Goal: Transaction & Acquisition: Subscribe to service/newsletter

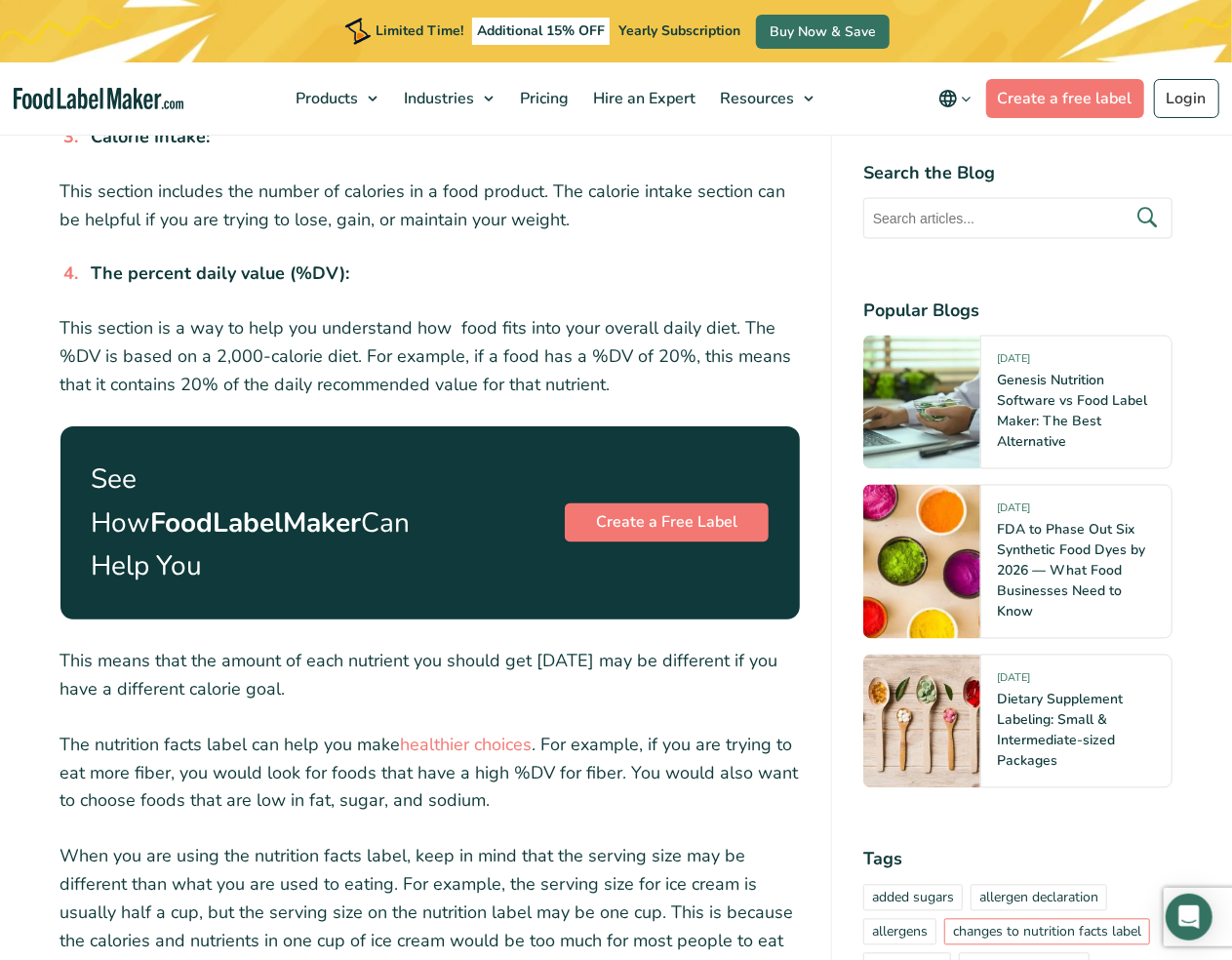
scroll to position [1547, 0]
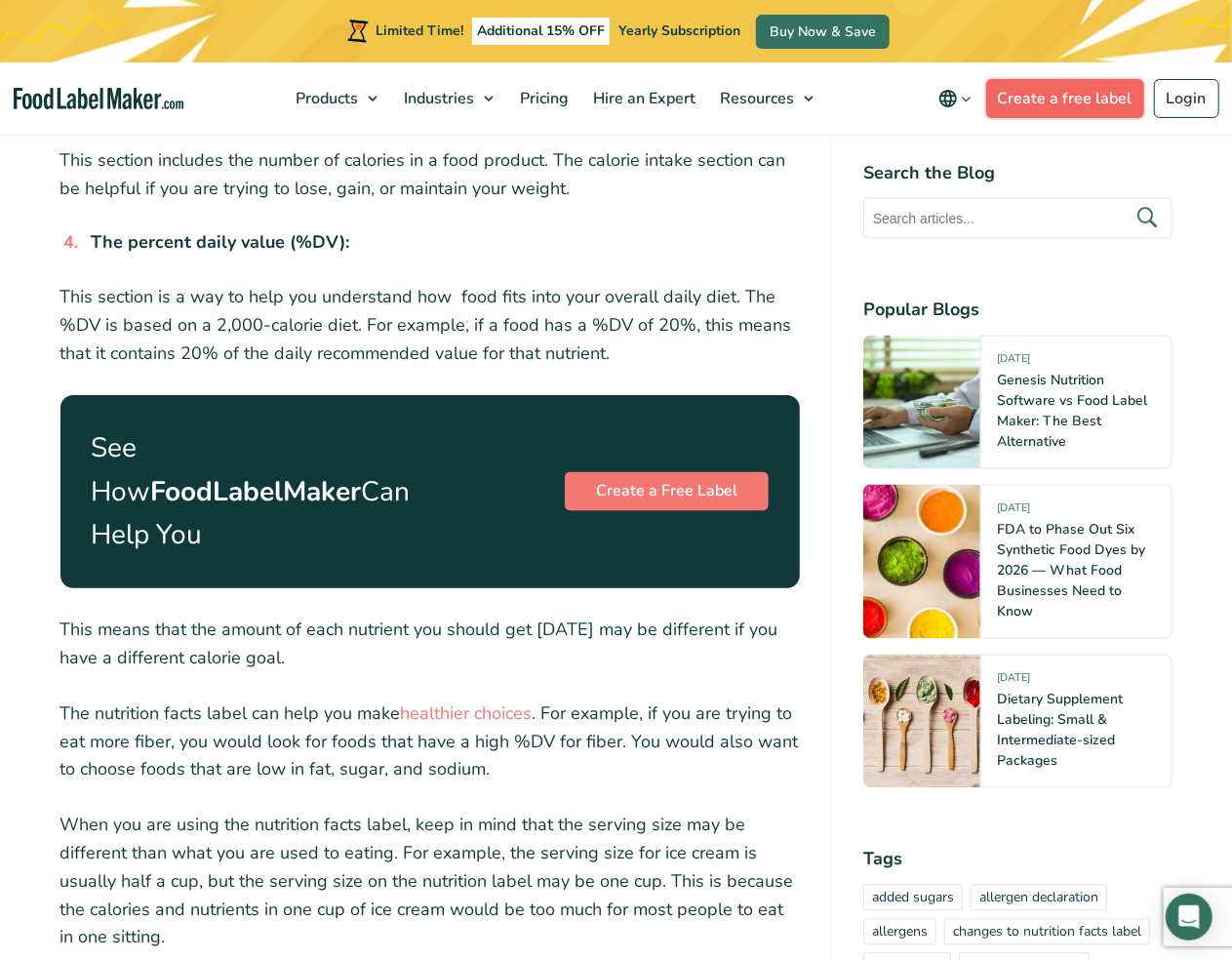
click at [1119, 92] on link "Create a free label" at bounding box center [1066, 98] width 158 height 39
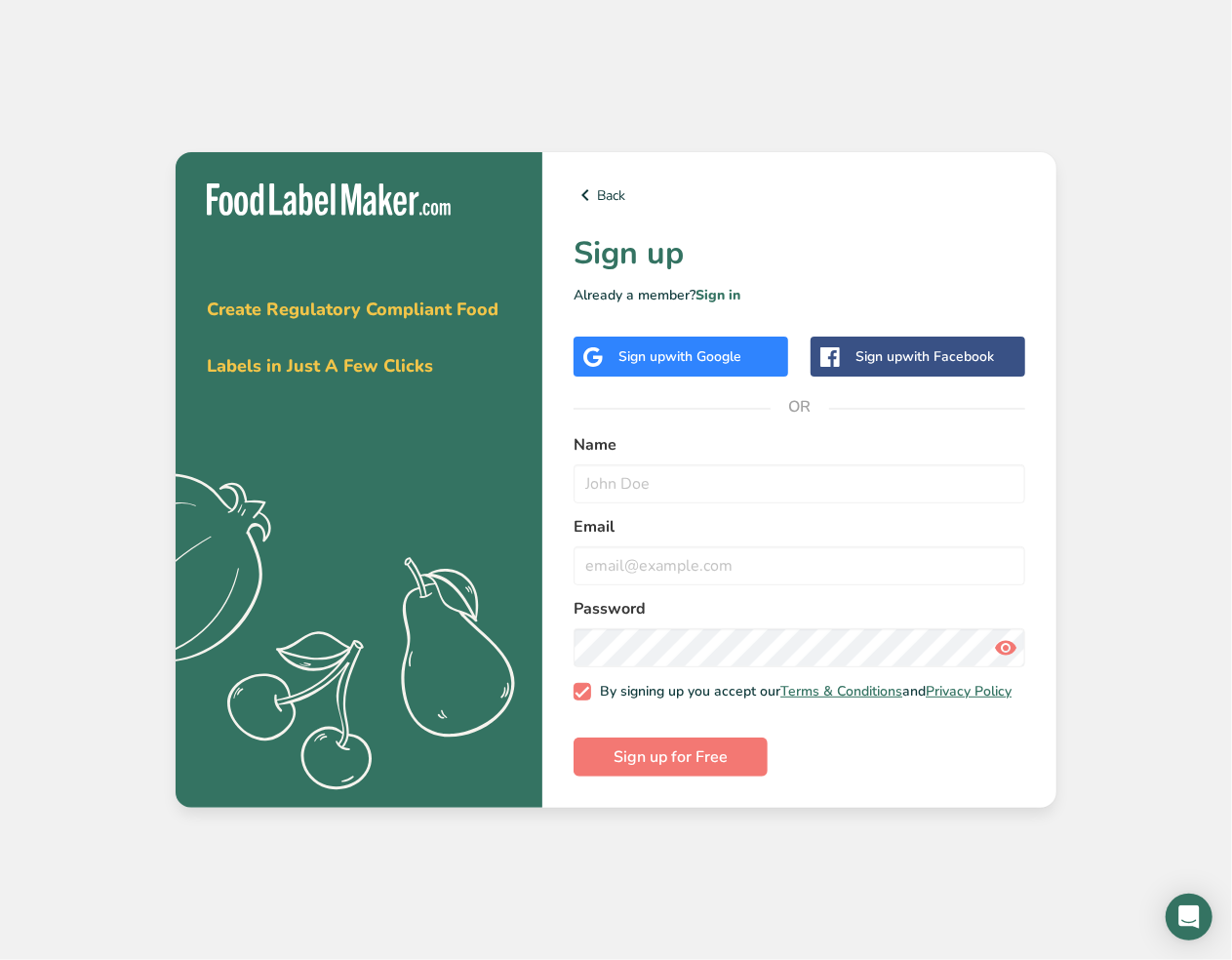
click at [1119, 92] on div "Get your free trial today Create Regulatory Compliant Food Labels in Just A Few…" at bounding box center [616, 480] width 1232 height 960
click at [737, 286] on link "Sign in" at bounding box center [718, 294] width 45 height 19
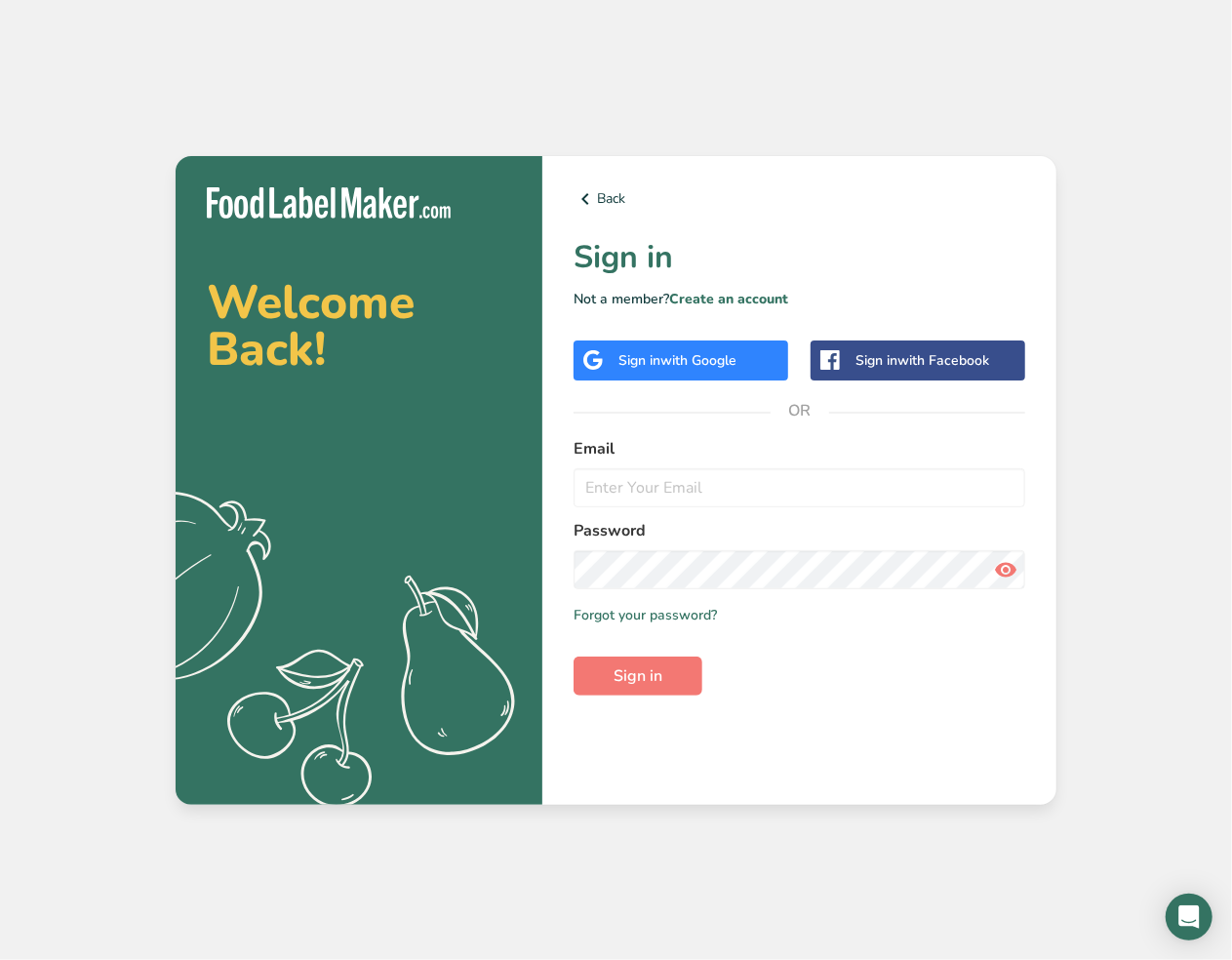
click at [737, 283] on div "Back Sign in Not a member? Create an account Sign in with Google Sign in with F…" at bounding box center [800, 480] width 514 height 649
